Goal: Transaction & Acquisition: Subscribe to service/newsletter

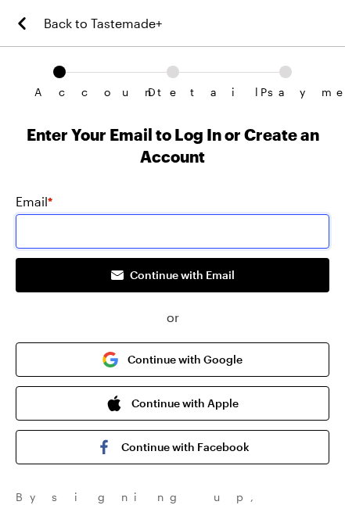
click at [241, 229] on input "email" at bounding box center [172, 231] width 313 height 34
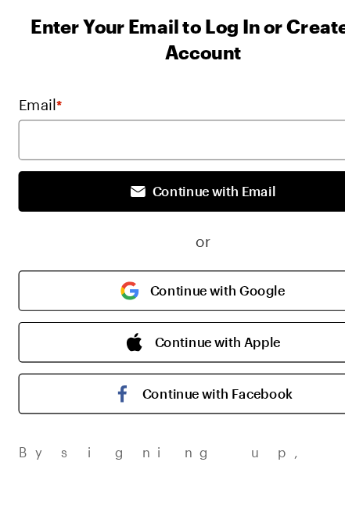
scroll to position [36, 0]
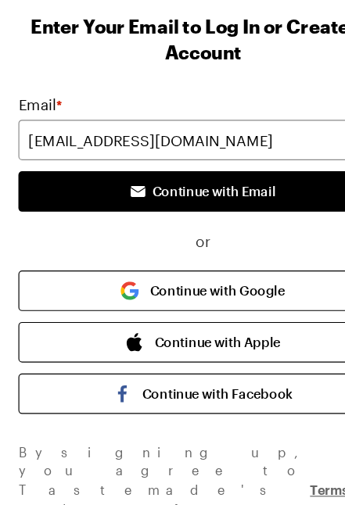
type input "[EMAIL_ADDRESS][DOMAIN_NAME]"
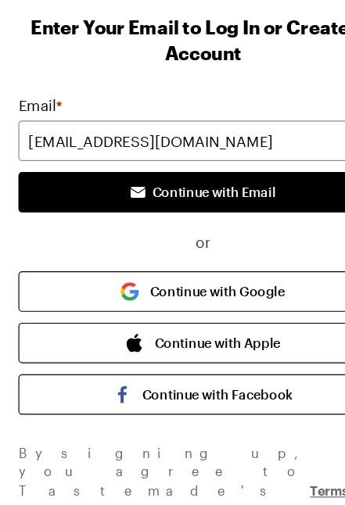
click at [194, 306] on button "Continue with Google" at bounding box center [172, 323] width 313 height 34
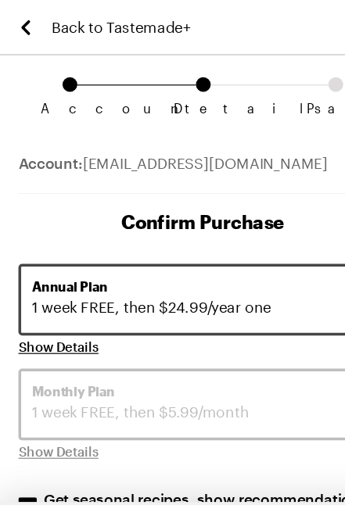
click at [6, 2] on div "Back to Tastemade+" at bounding box center [172, 23] width 345 height 47
click at [23, 23] on icon "Back to Tastemade+" at bounding box center [22, 23] width 19 height 19
